Goal: Task Accomplishment & Management: Complete application form

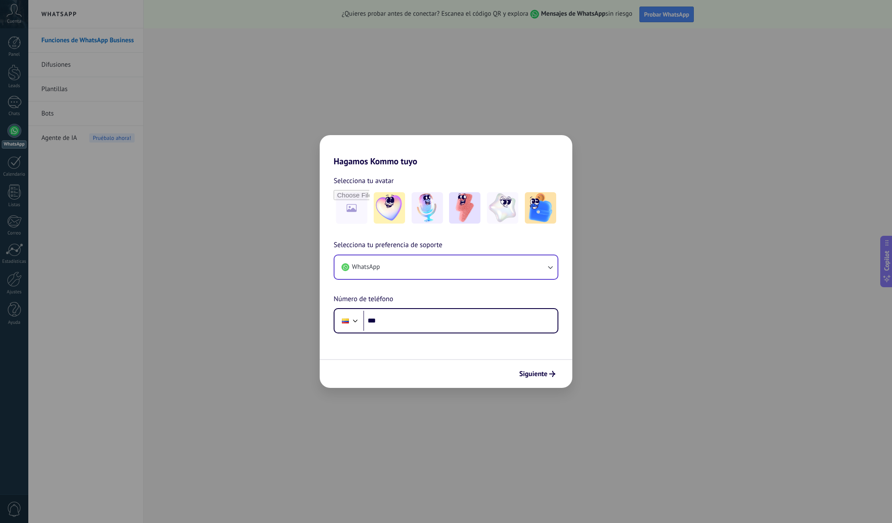
click at [550, 267] on icon "button" at bounding box center [550, 267] width 9 height 9
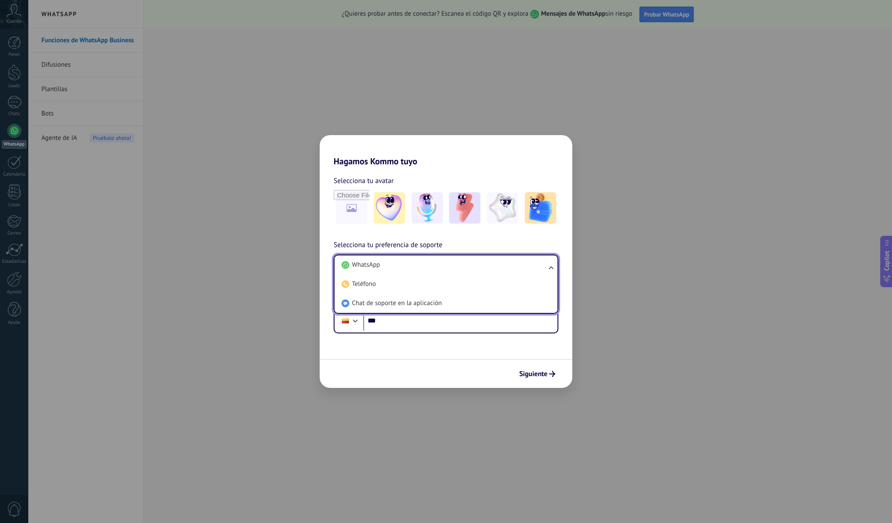
click at [462, 163] on h2 "Hagamos Kommo tuyo" at bounding box center [446, 150] width 253 height 31
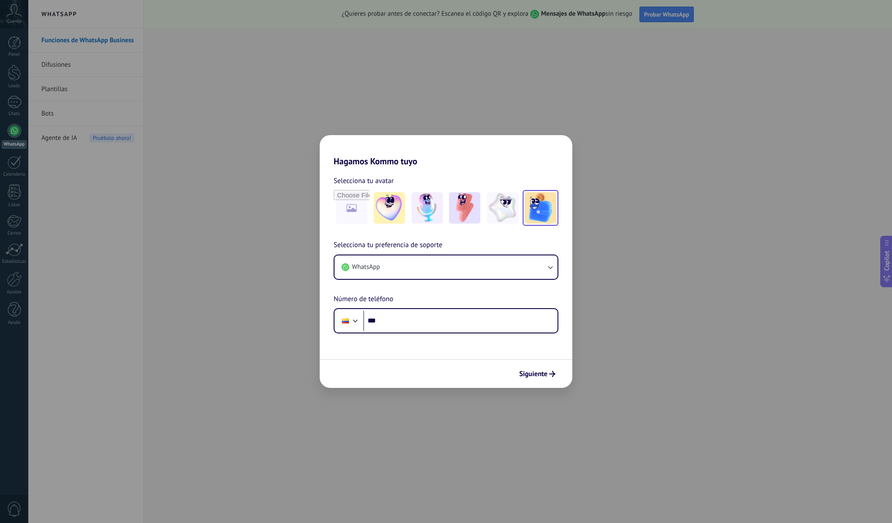
click at [546, 212] on img at bounding box center [540, 207] width 31 height 31
drag, startPoint x: 429, startPoint y: 181, endPoint x: 483, endPoint y: 161, distance: 57.6
click at [429, 181] on link "Restablecer" at bounding box center [414, 180] width 34 height 9
click at [536, 373] on span "Siguiente" at bounding box center [533, 374] width 28 height 6
